Goal: Check status: Check status

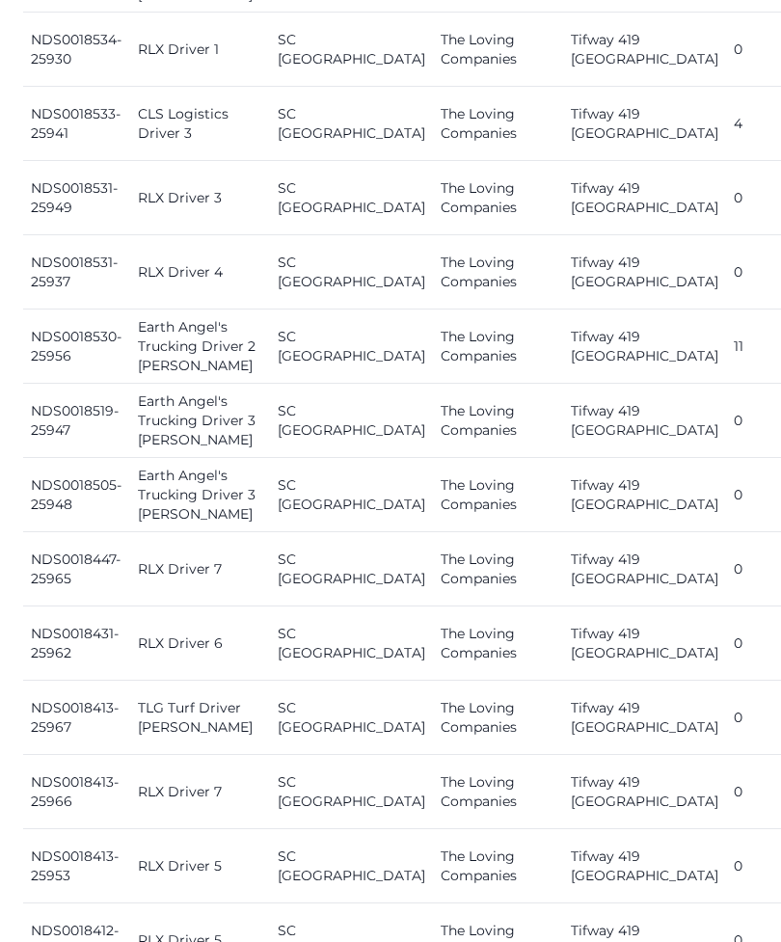
scroll to position [2126, 0]
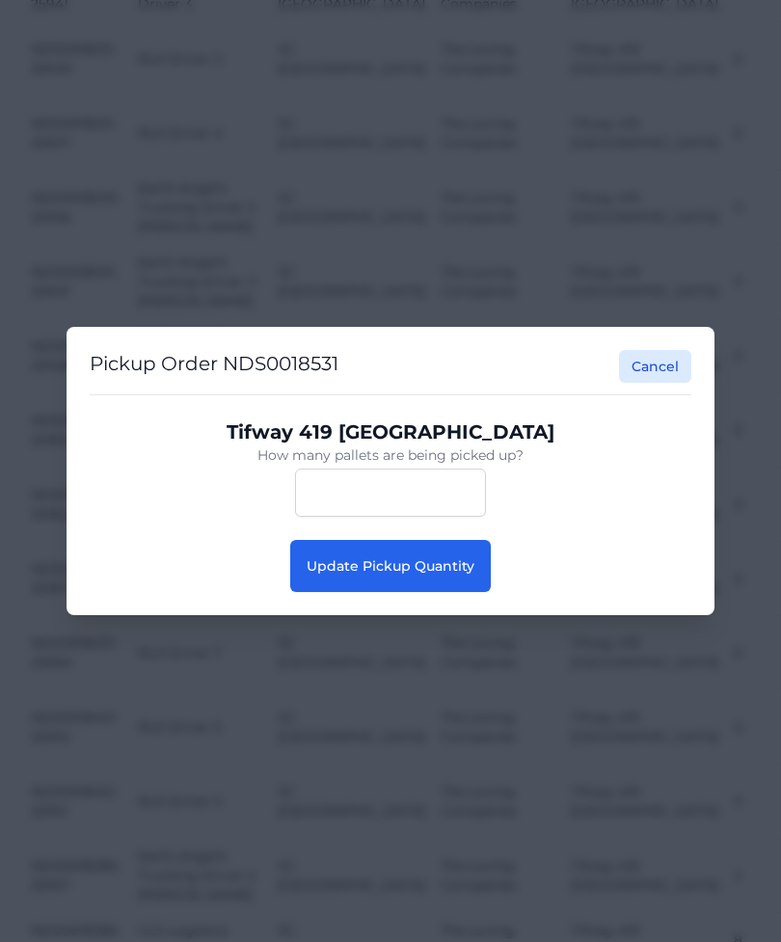
click at [343, 592] on button "Update Pickup Quantity" at bounding box center [390, 566] width 200 height 52
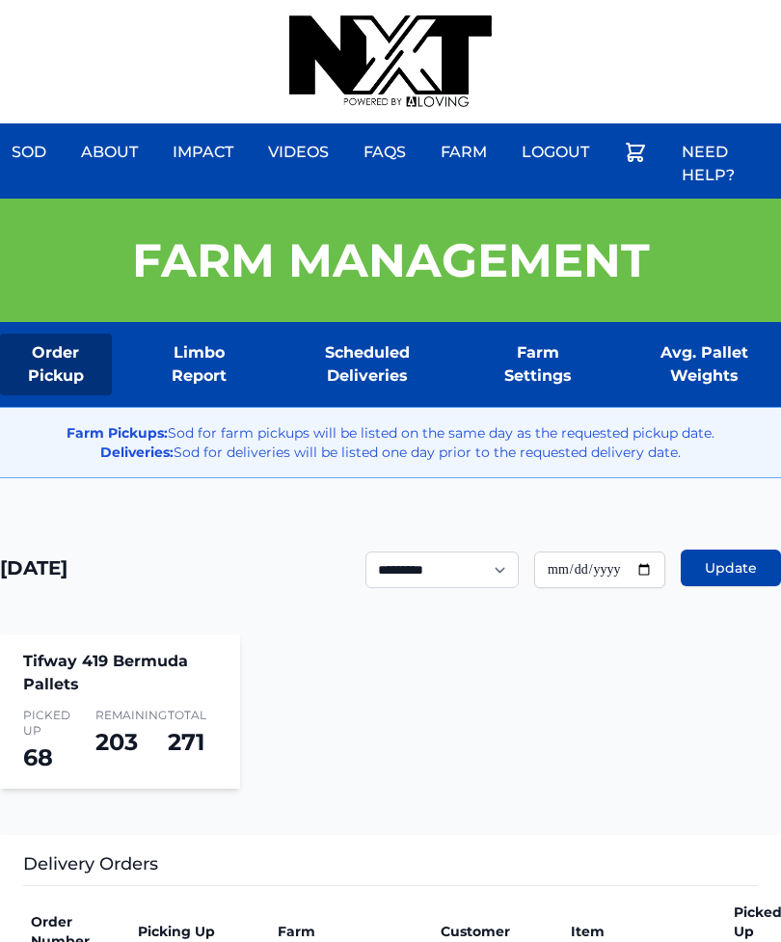
click at [703, 2] on div "Sod About Impact Videos FAQs Need Help? Farm My Account Logout" at bounding box center [390, 61] width 781 height 123
click at [676, 11] on div "Sod About Impact Videos FAQs Need Help? Farm My Account Logout" at bounding box center [390, 61] width 781 height 123
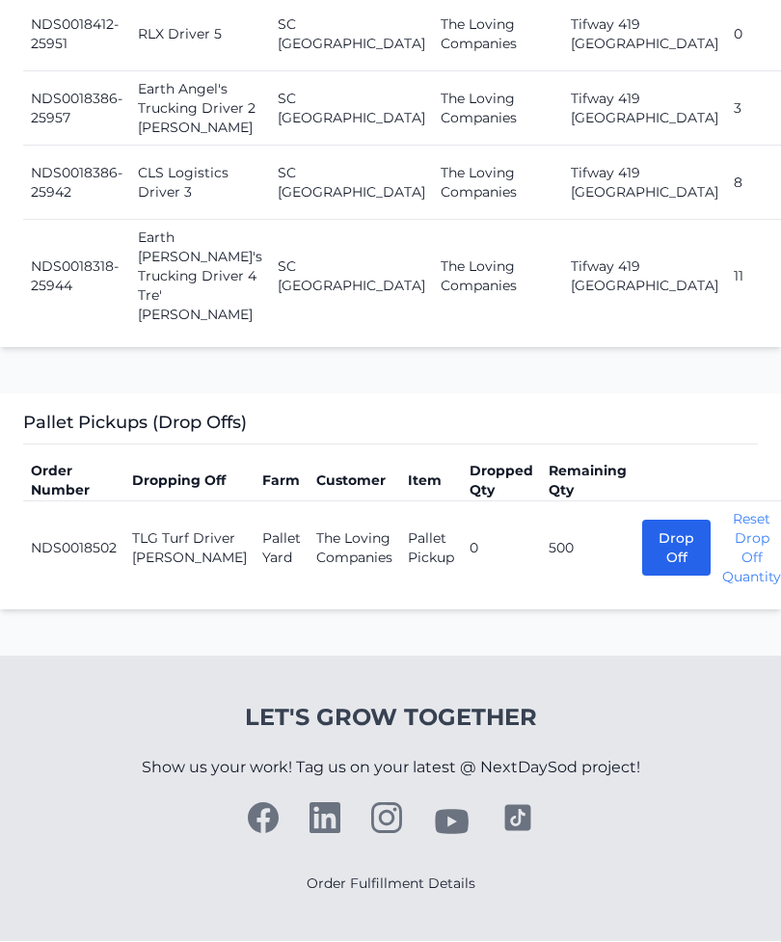
scroll to position [3023, 0]
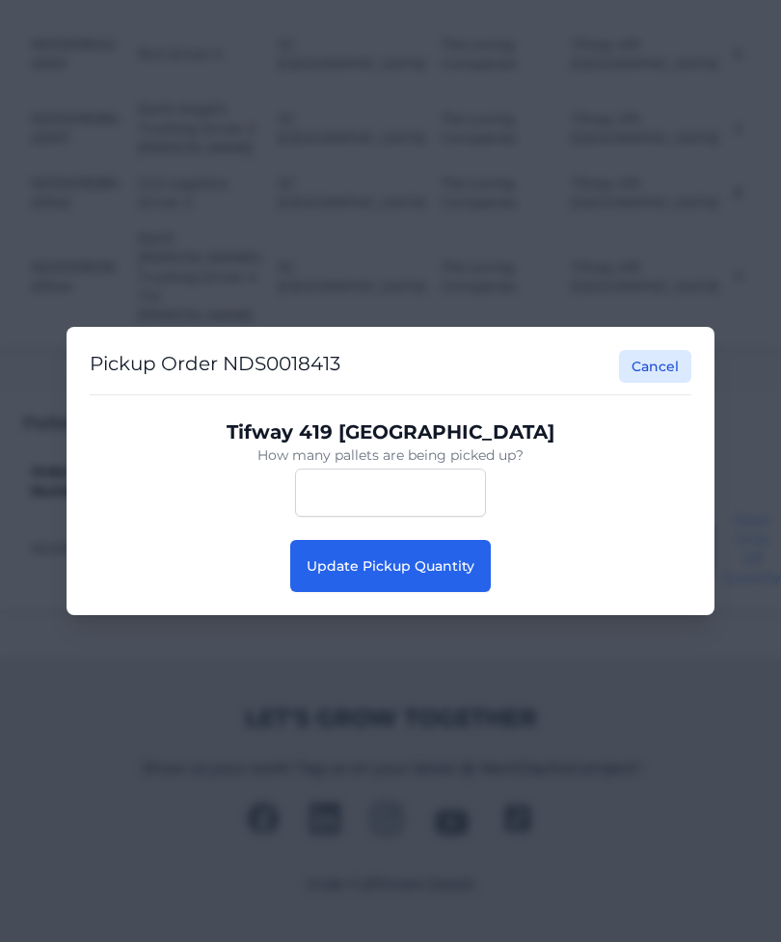
click at [433, 582] on button "Update Pickup Quantity" at bounding box center [390, 566] width 200 height 52
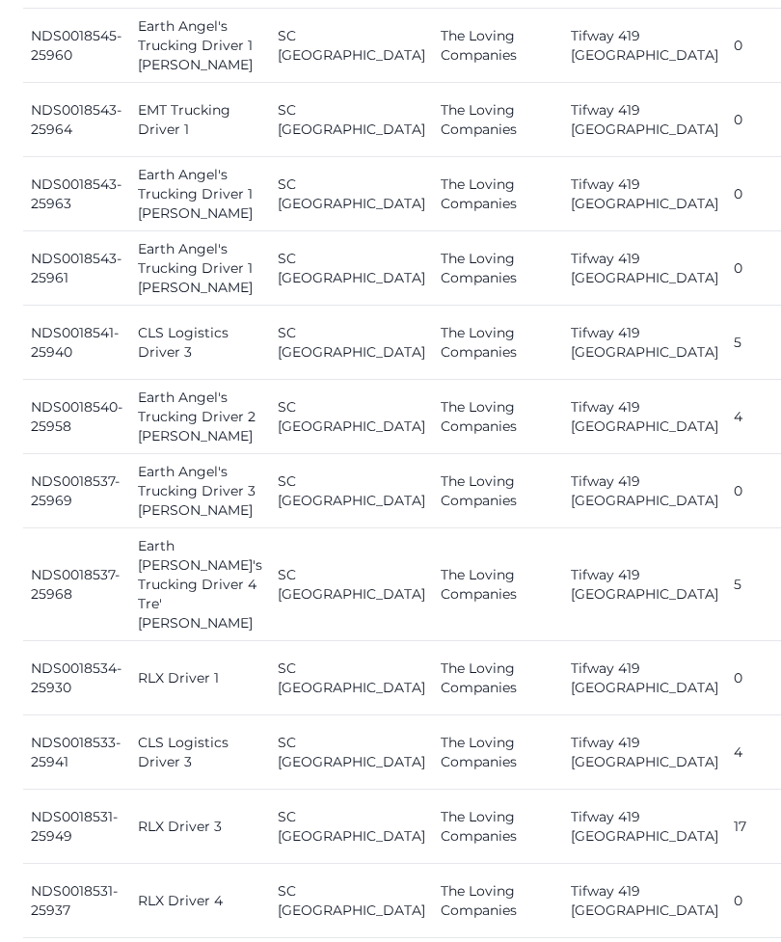
scroll to position [1474, 0]
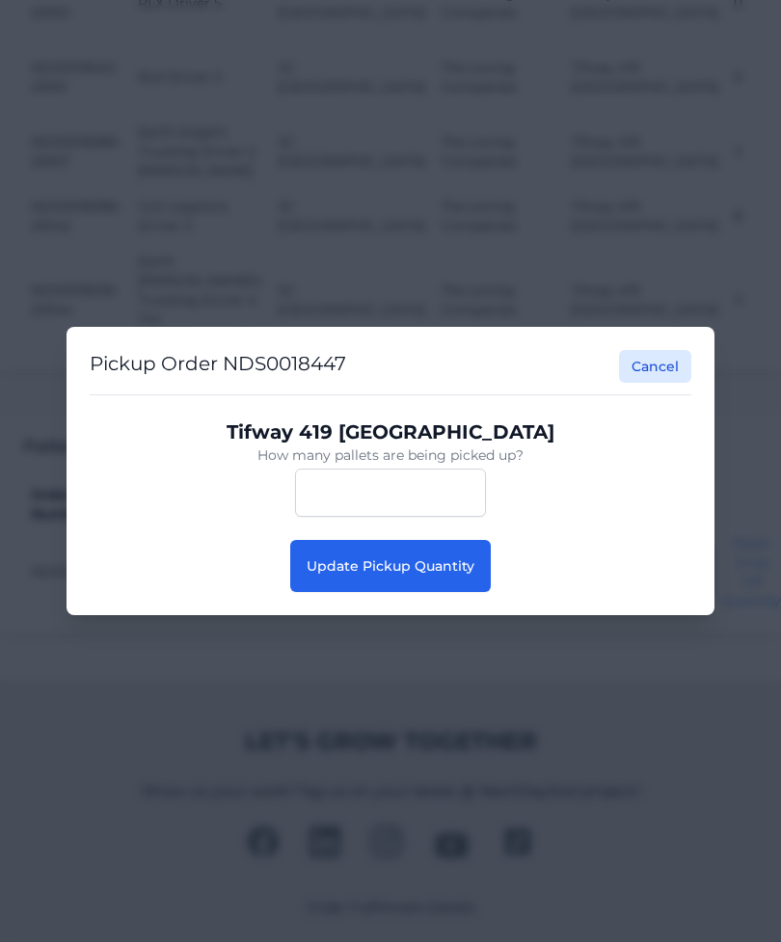
click at [445, 561] on span "Update Pickup Quantity" at bounding box center [390, 565] width 168 height 17
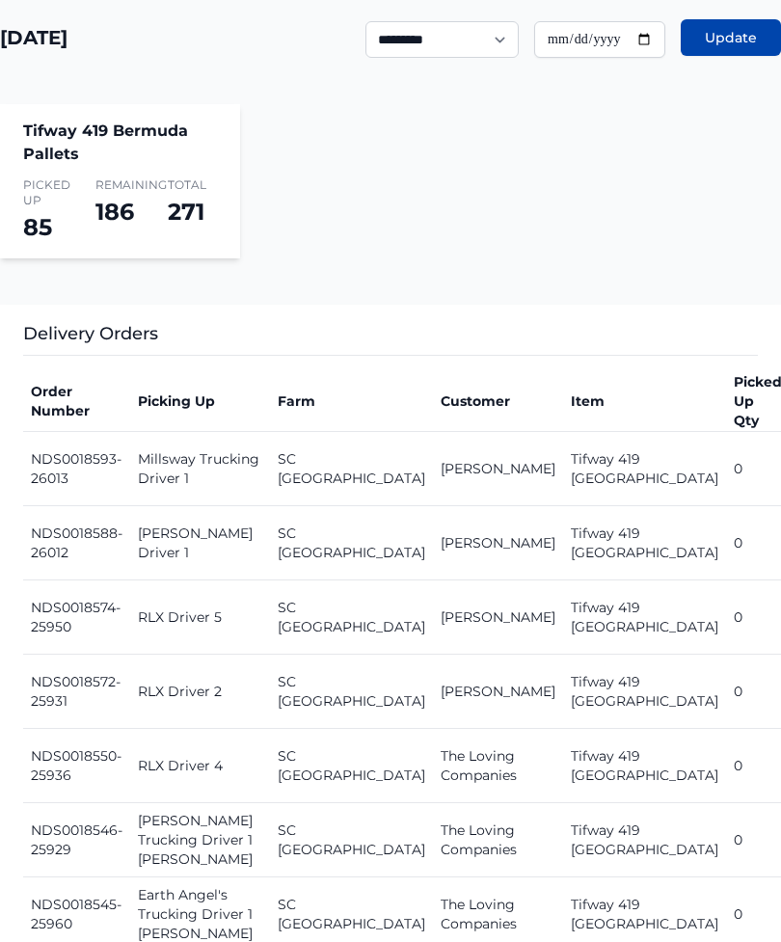
scroll to position [530, 0]
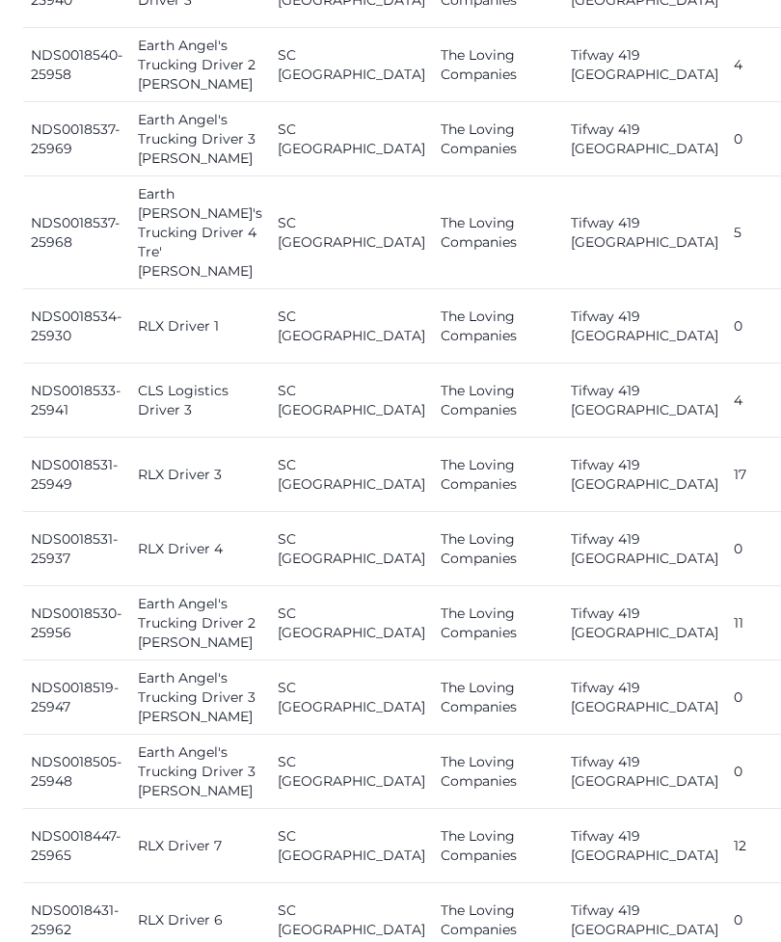
scroll to position [1770, 0]
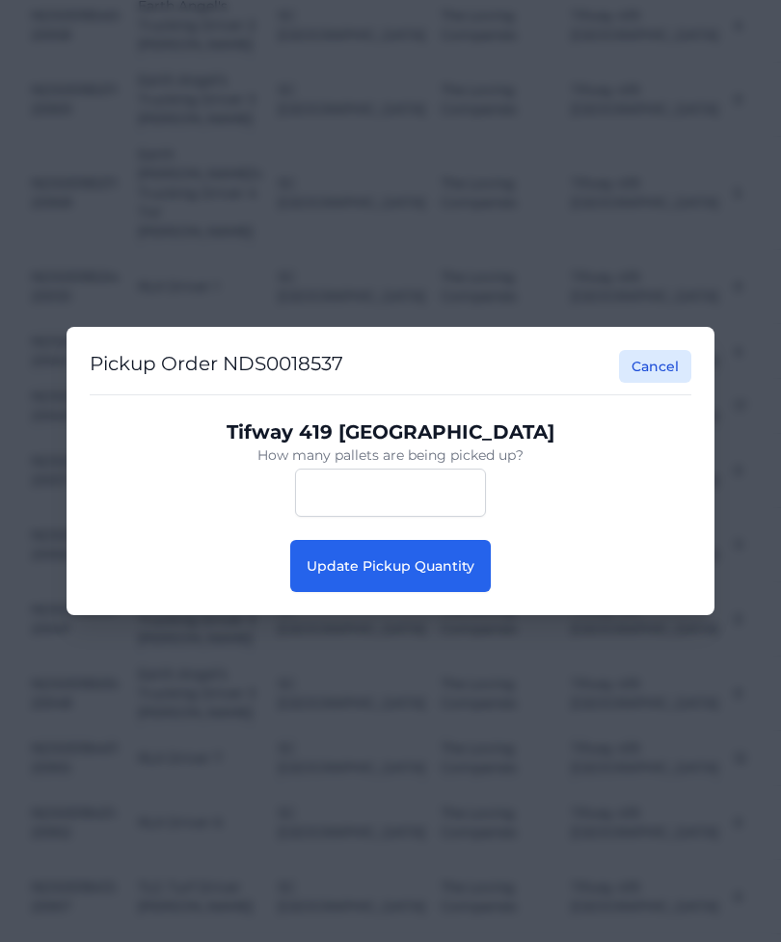
click at [444, 592] on button "Update Pickup Quantity" at bounding box center [390, 566] width 200 height 52
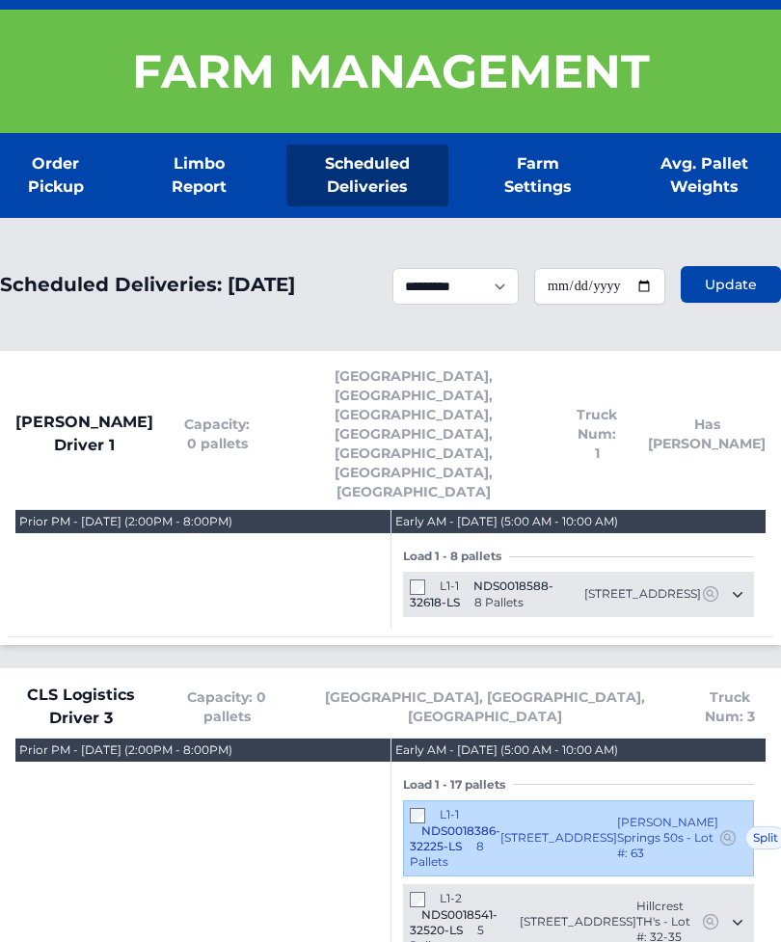
scroll to position [183, 0]
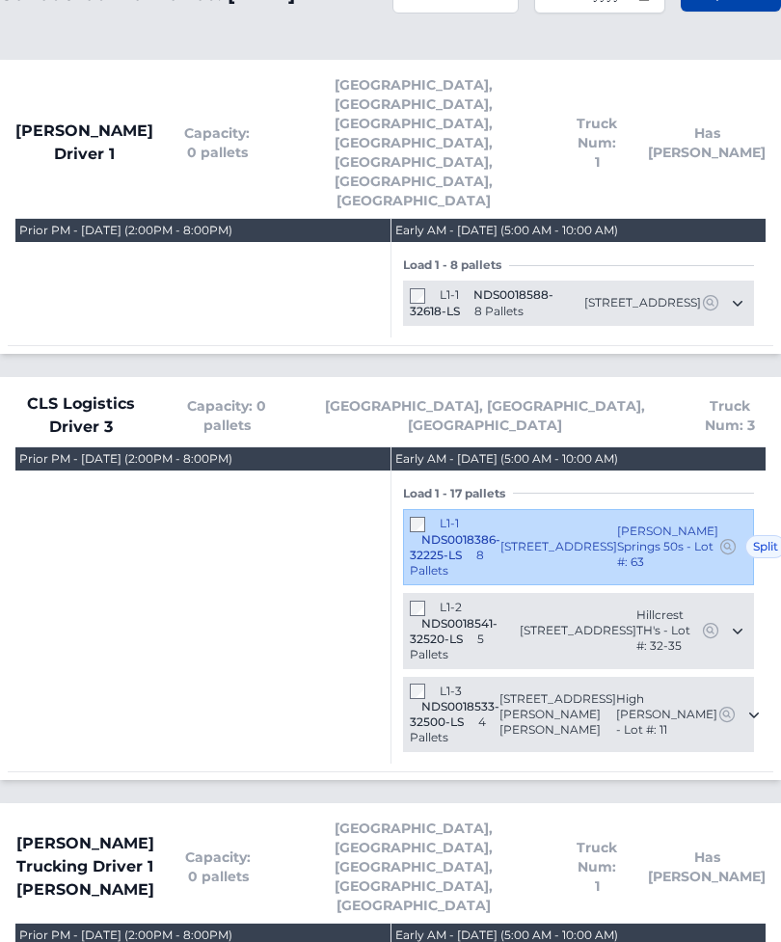
scroll to position [0, 0]
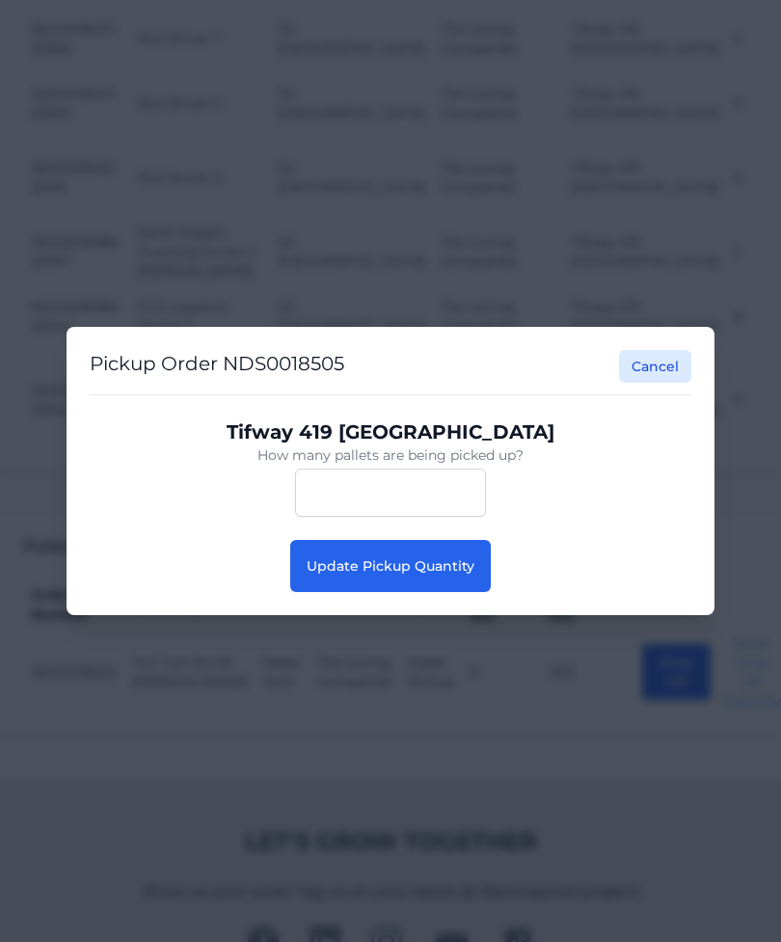
click at [460, 568] on span "Update Pickup Quantity" at bounding box center [390, 565] width 168 height 17
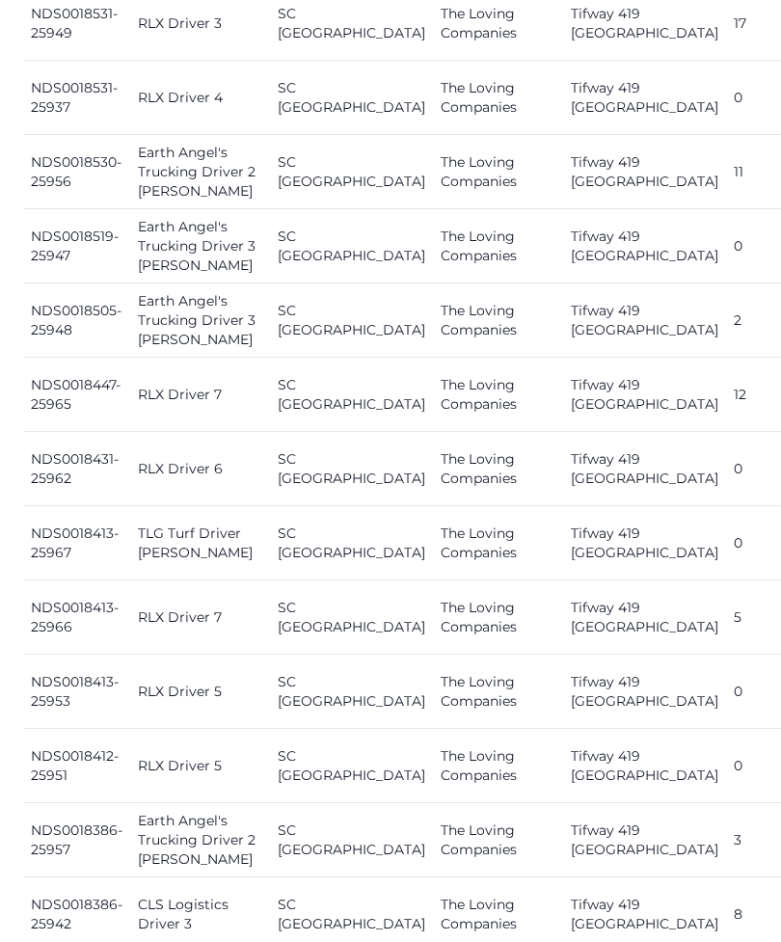
scroll to position [2210, 0]
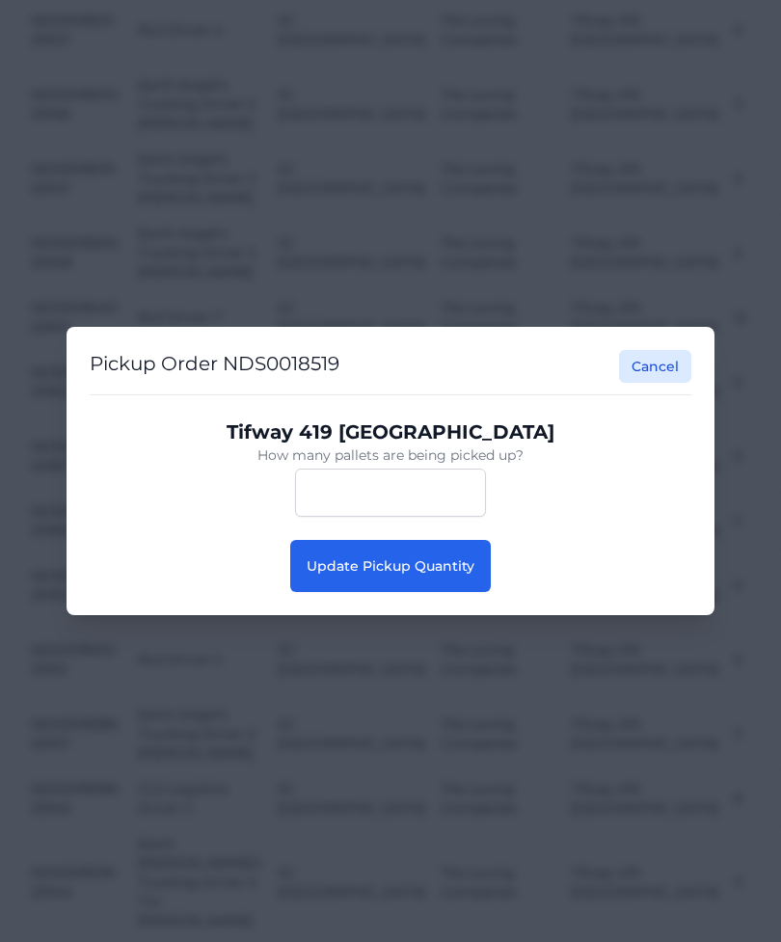
click at [474, 592] on button "Update Pickup Quantity" at bounding box center [390, 566] width 200 height 52
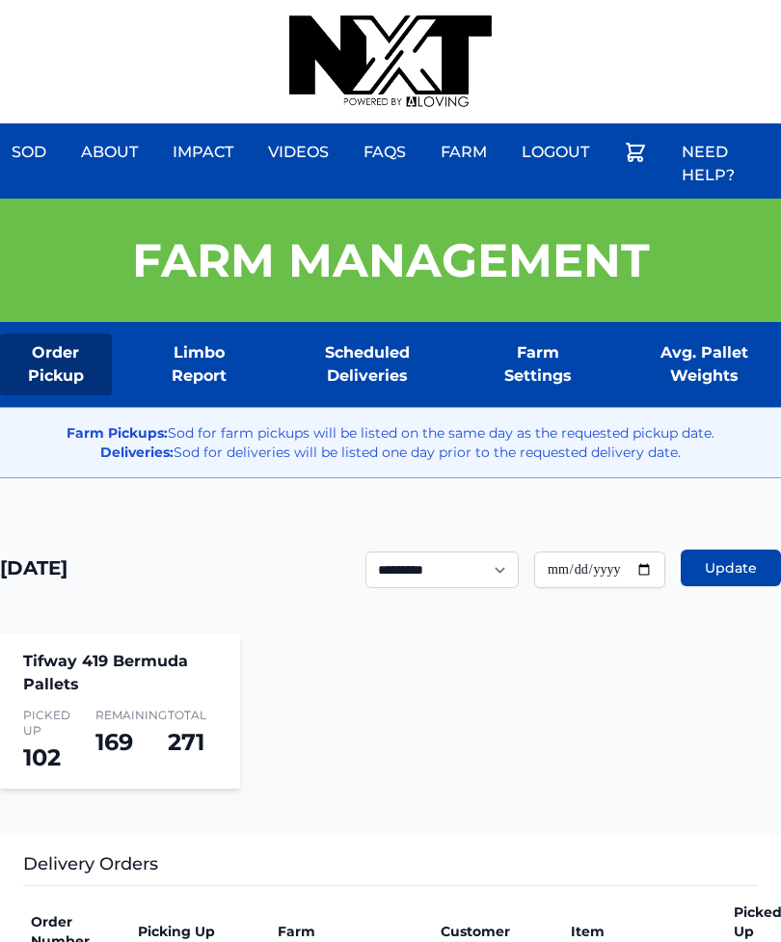
click at [716, 1] on div "Sod About Impact Videos FAQs Need Help? Farm My Account Logout" at bounding box center [390, 61] width 781 height 123
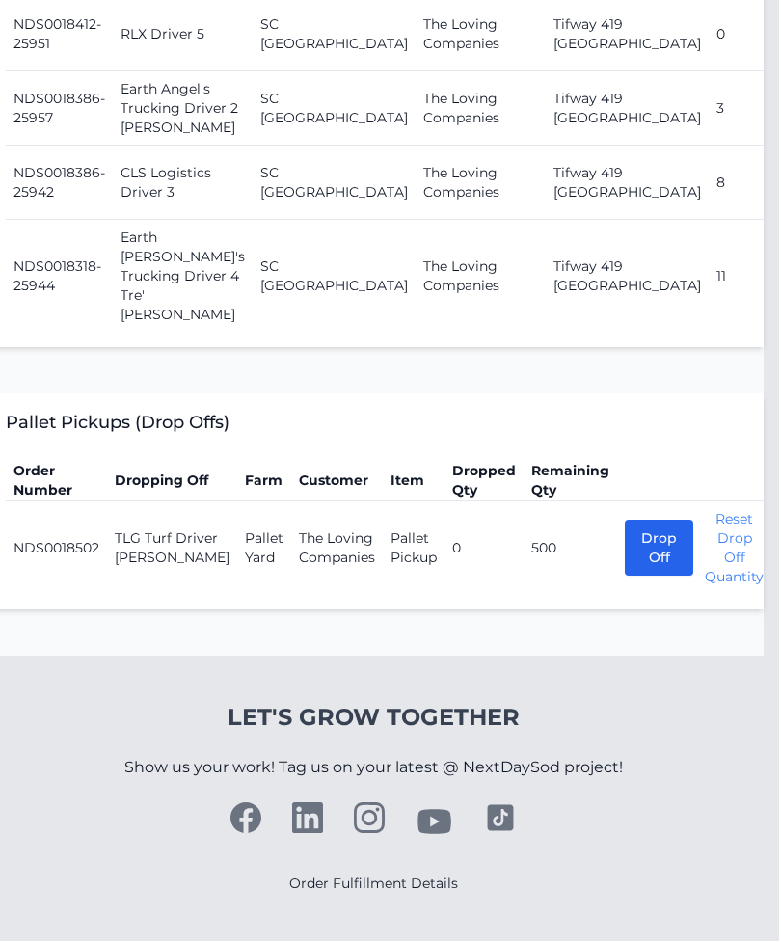
scroll to position [2968, 13]
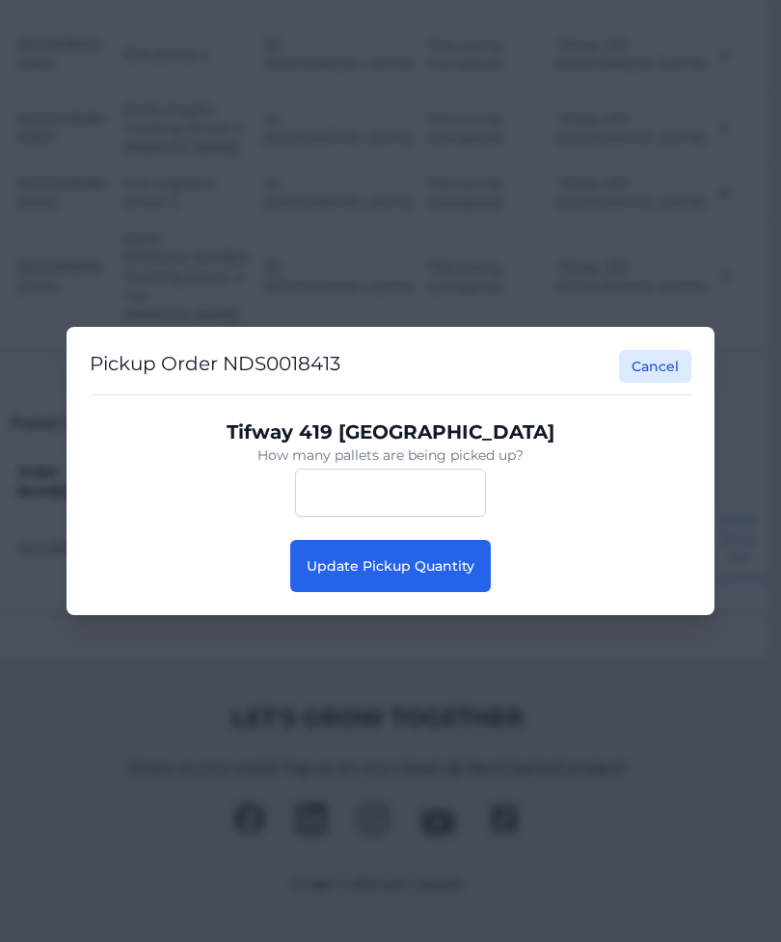
click at [440, 556] on button "Update Pickup Quantity" at bounding box center [390, 566] width 200 height 52
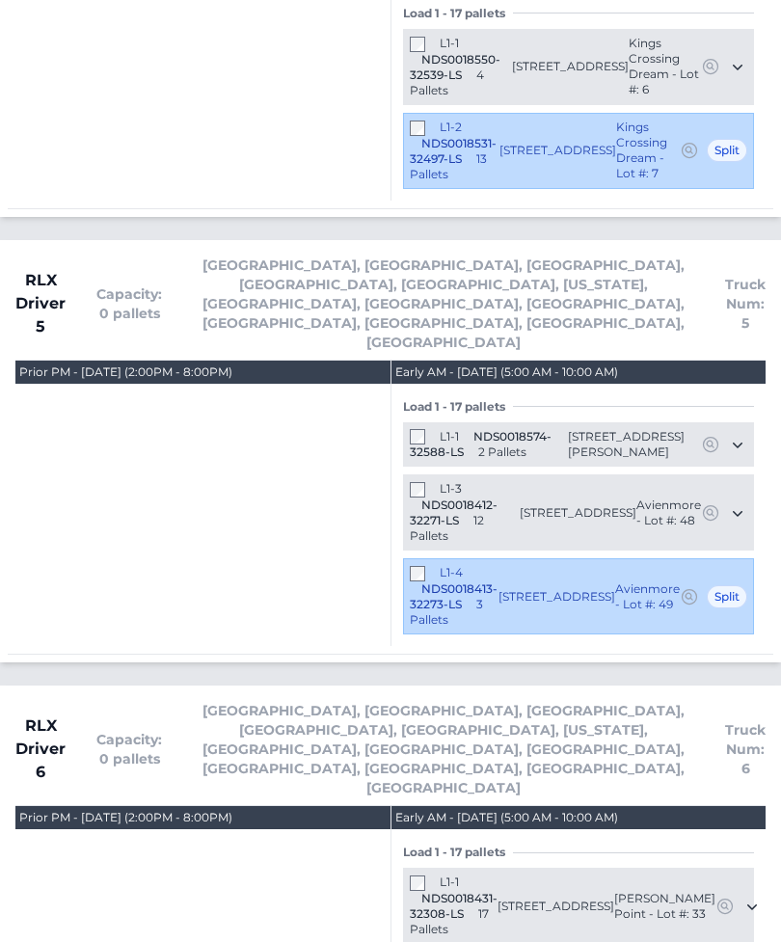
scroll to position [5467, 0]
